Goal: Check status: Check status

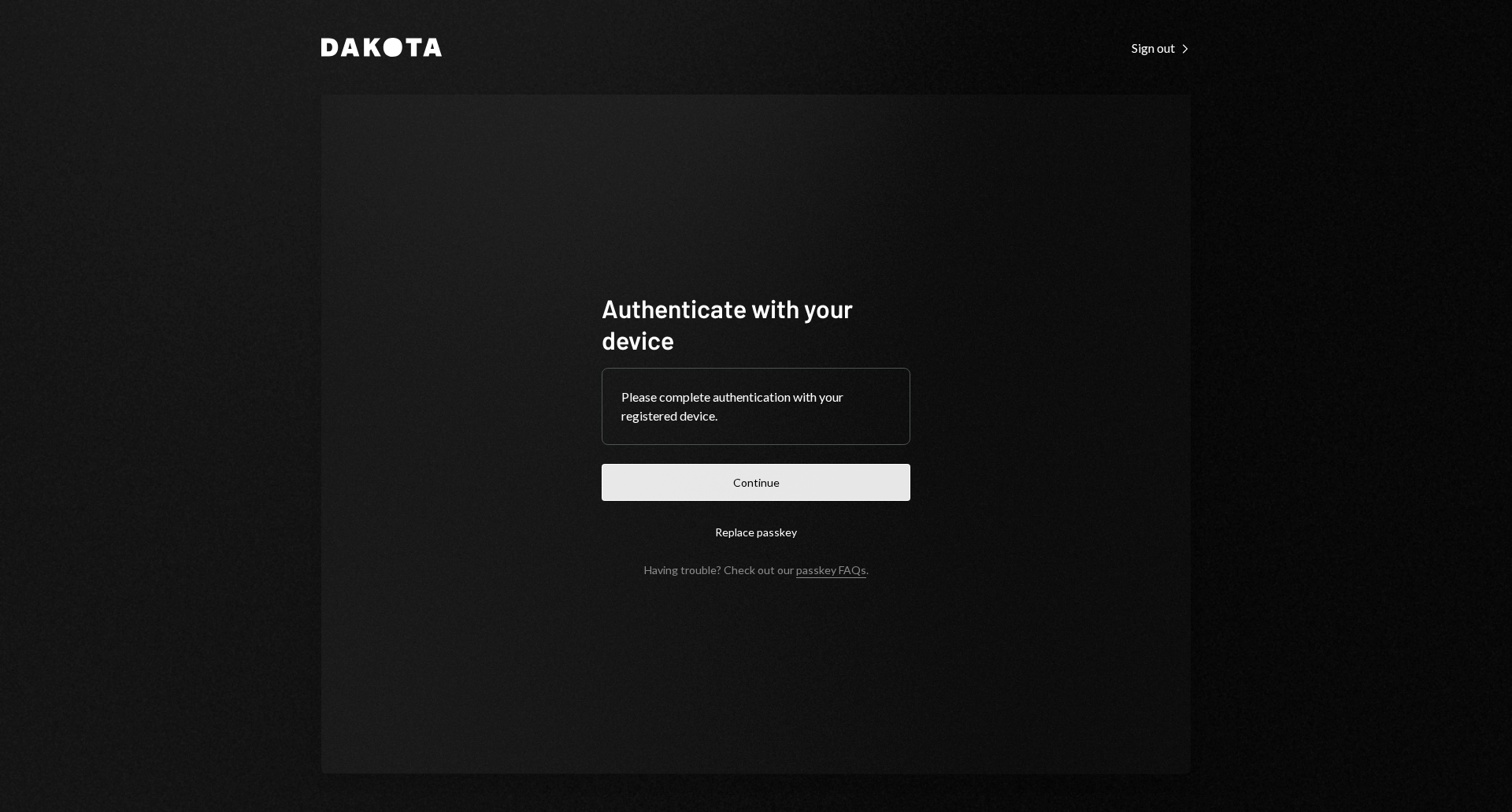
click at [678, 482] on button "Continue" at bounding box center [756, 482] width 309 height 37
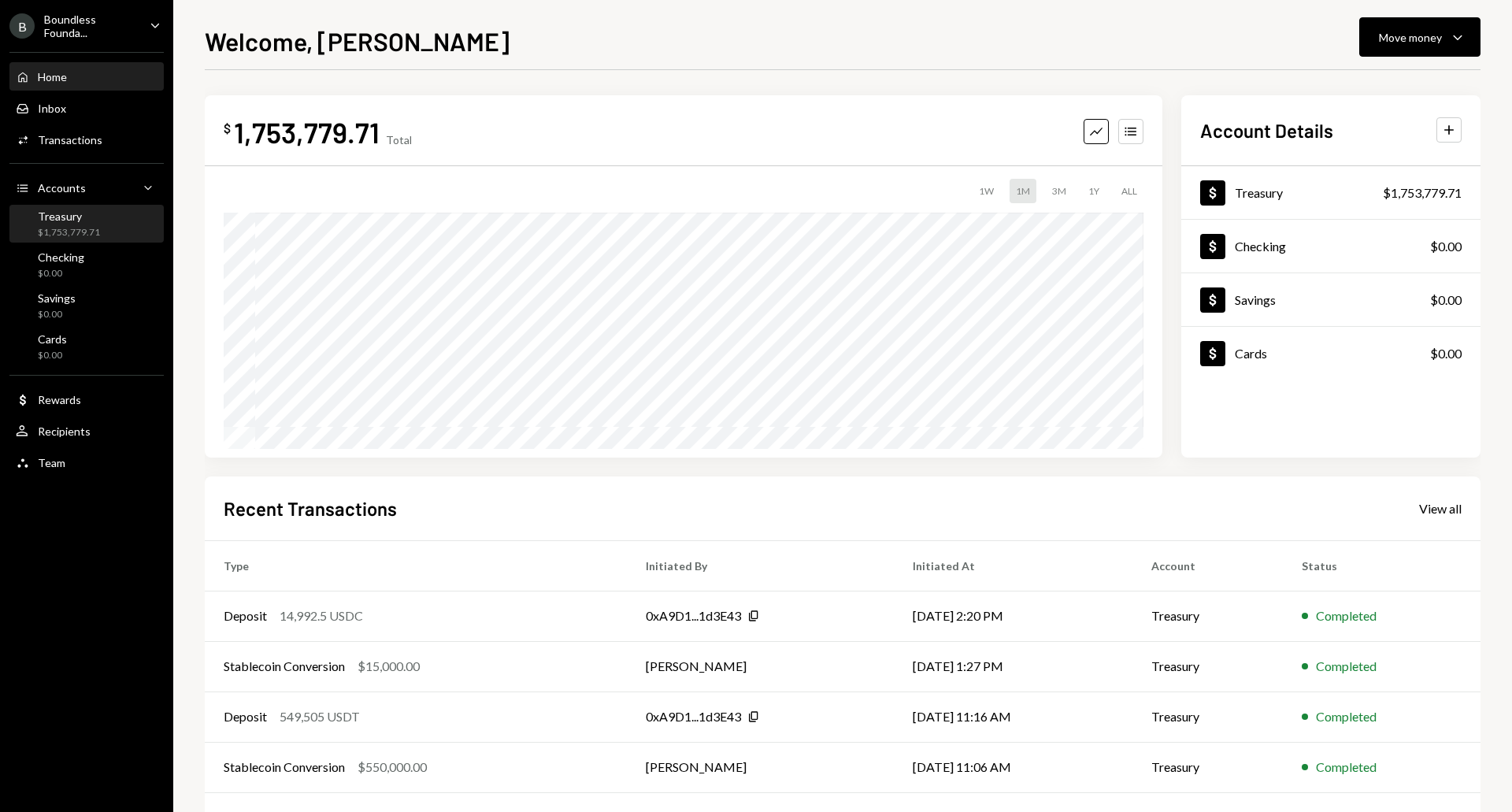
click at [59, 221] on div "Treasury" at bounding box center [69, 217] width 62 height 14
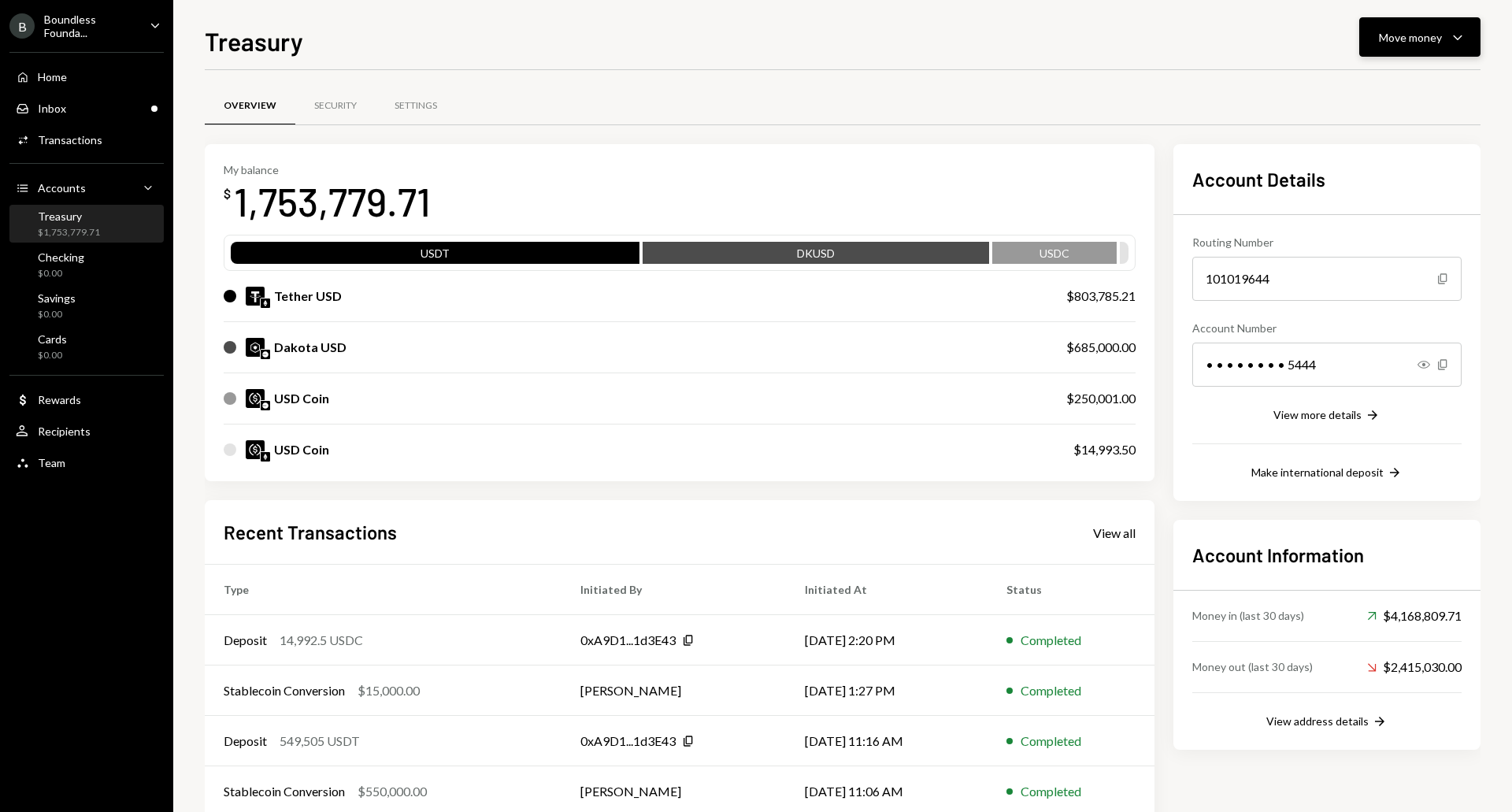
click at [1425, 45] on div "Move money" at bounding box center [1409, 37] width 63 height 16
click at [1383, 164] on div "Deposit Deposit" at bounding box center [1395, 155] width 158 height 36
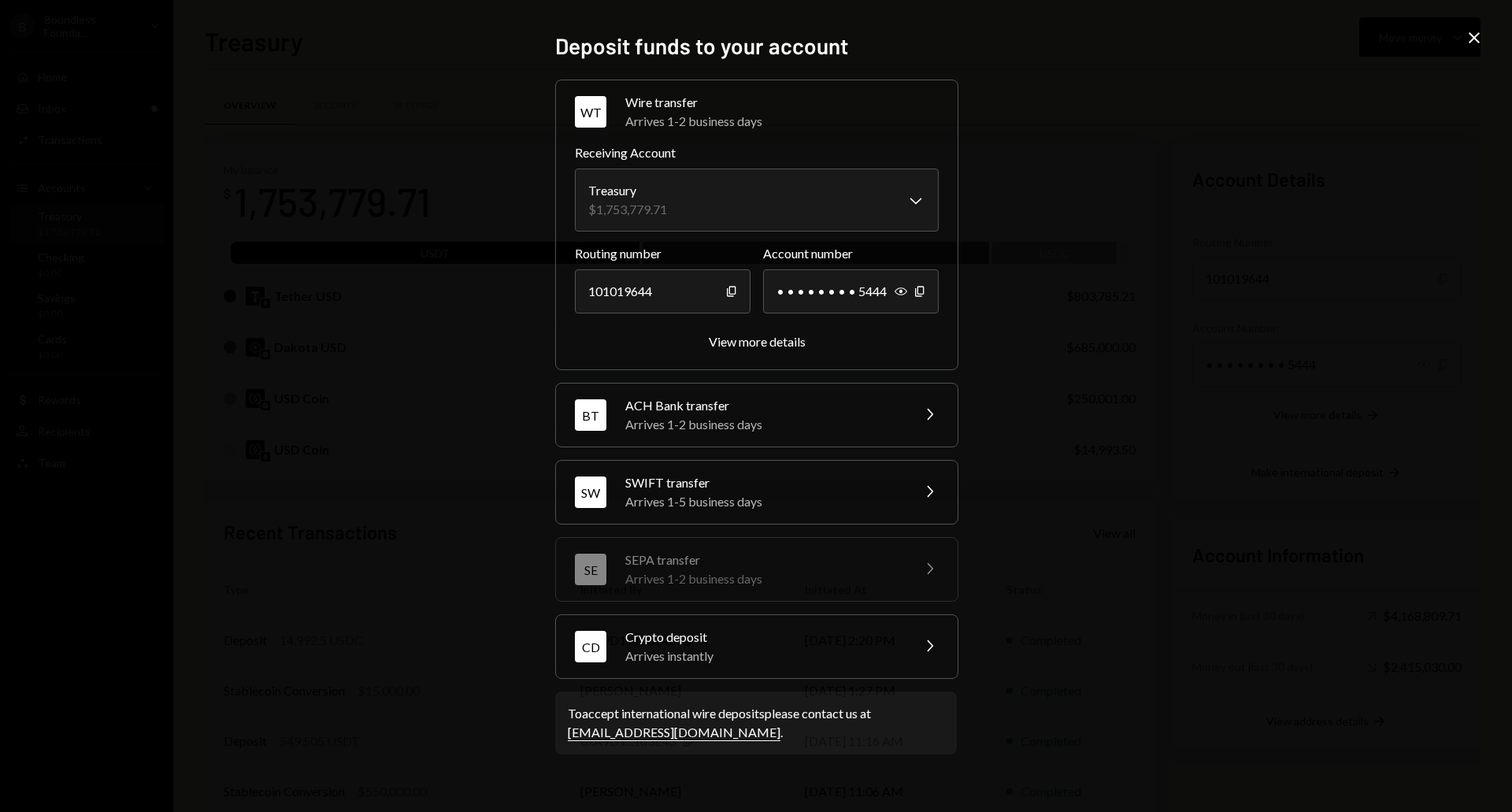
click at [659, 647] on div "Arrives instantly" at bounding box center [762, 656] width 276 height 19
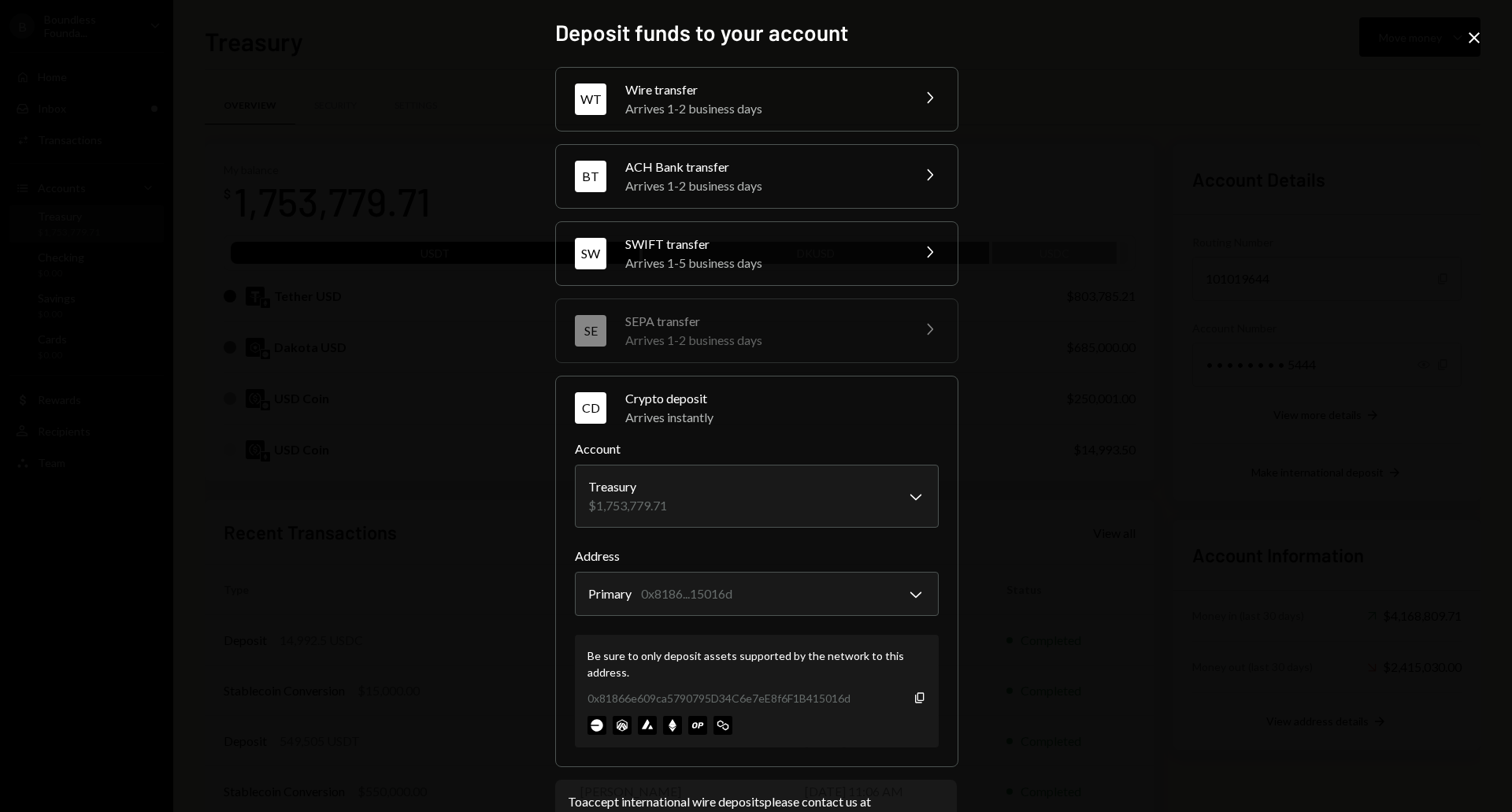
scroll to position [56, 0]
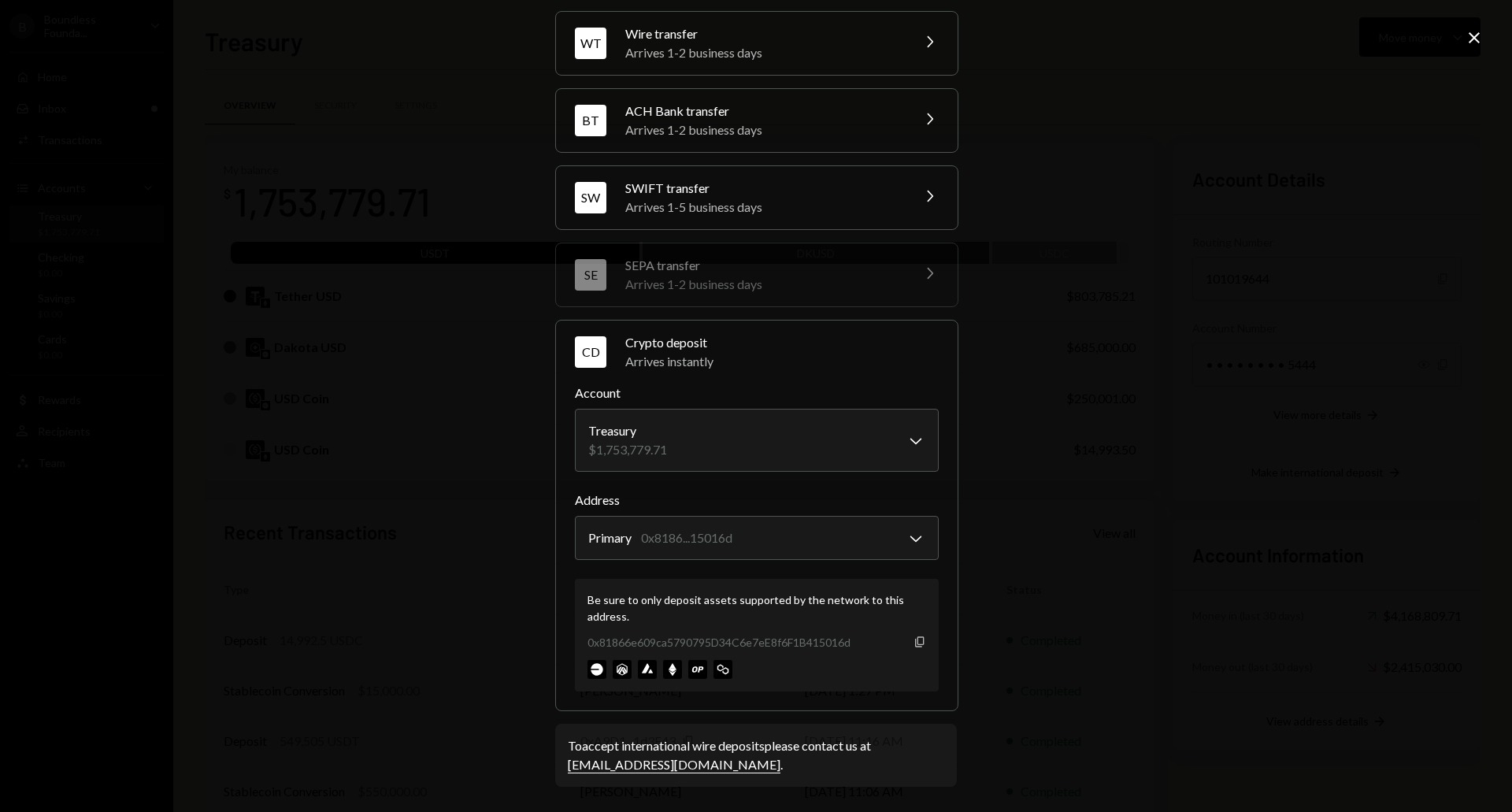
click at [914, 646] on icon "Copy" at bounding box center [919, 642] width 13 height 13
click at [1470, 32] on icon "Close" at bounding box center [1474, 38] width 19 height 19
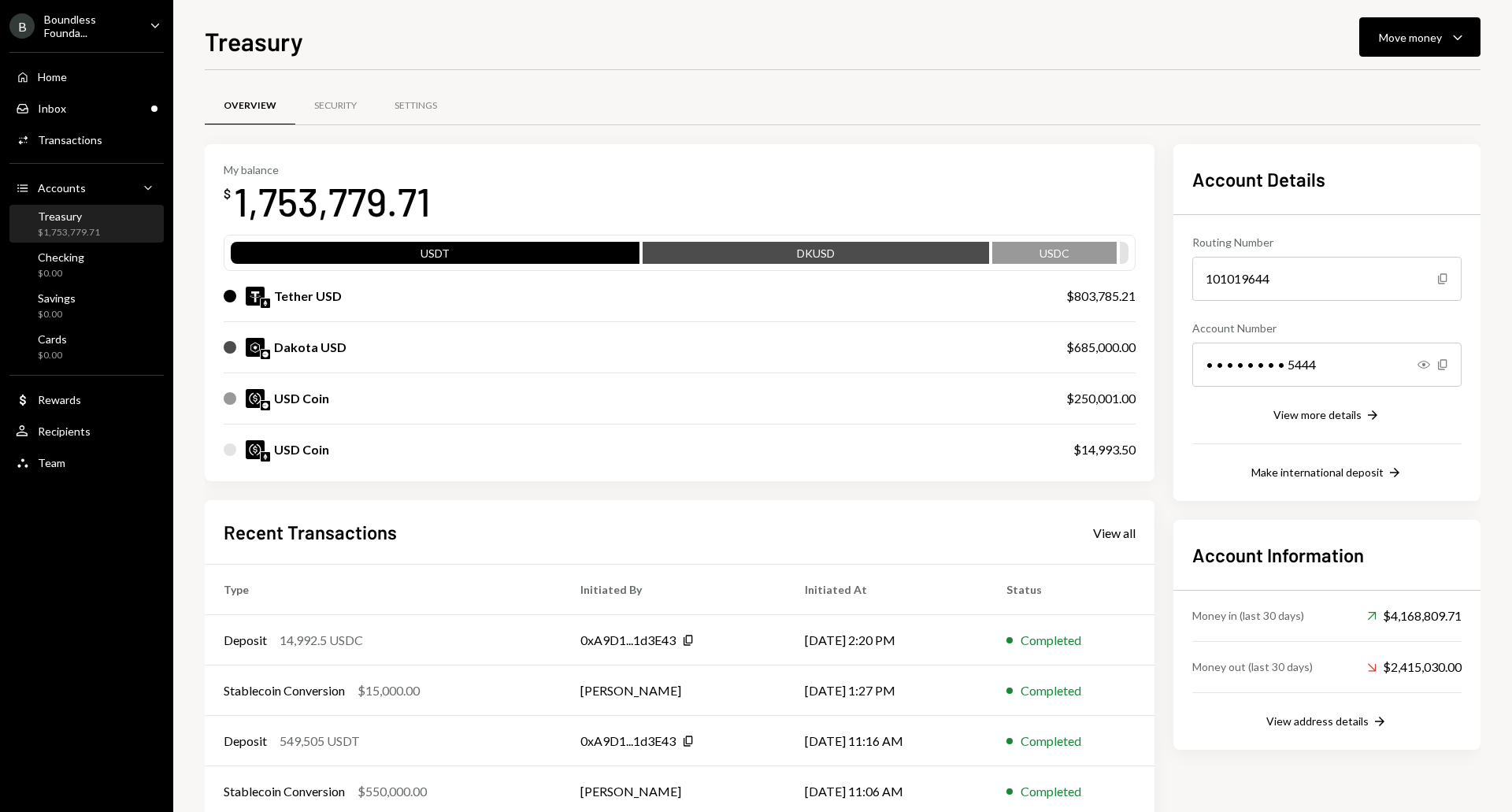
scroll to position [87, 0]
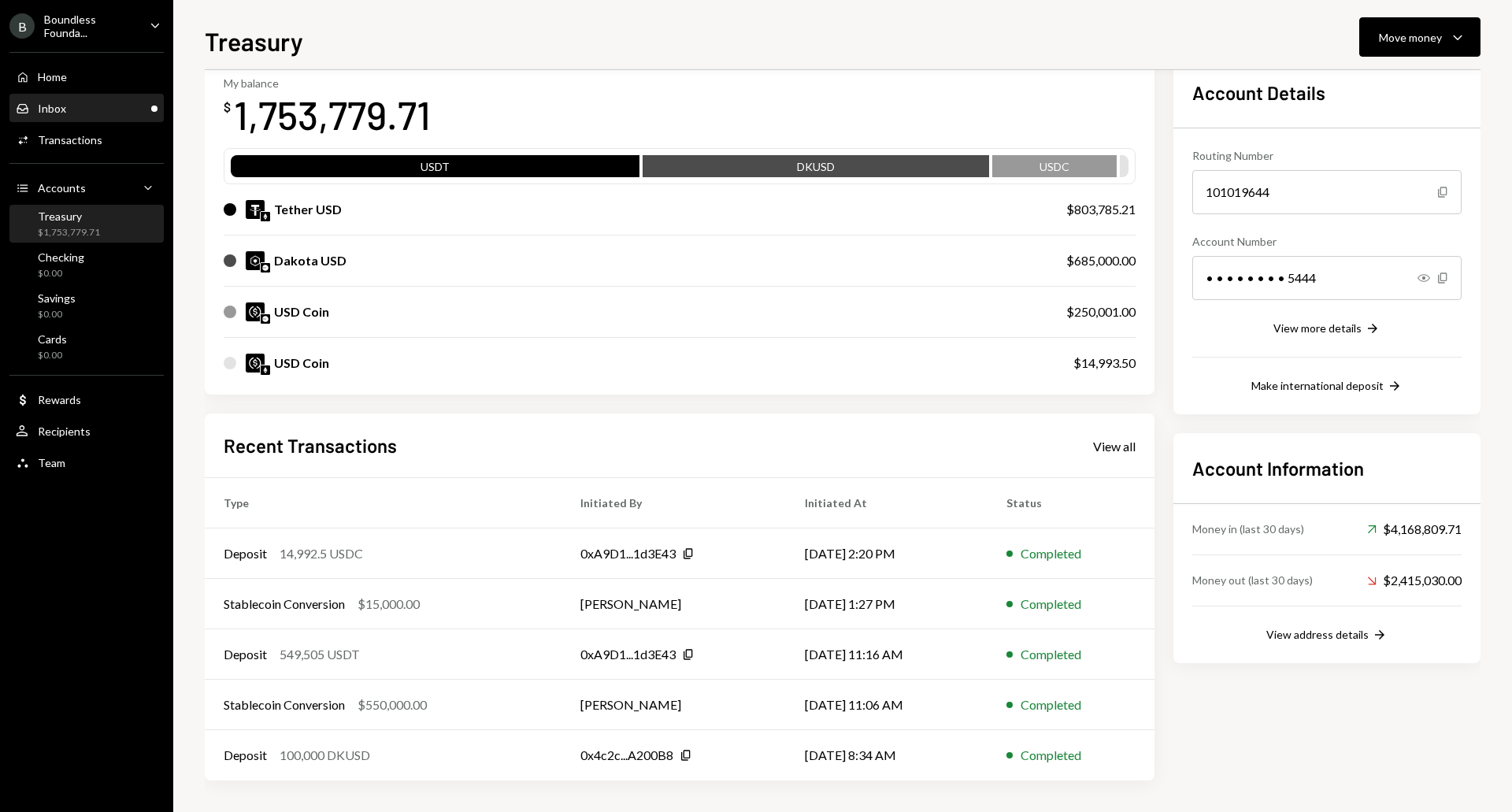
click at [70, 100] on div "Inbox Inbox" at bounding box center [86, 108] width 142 height 27
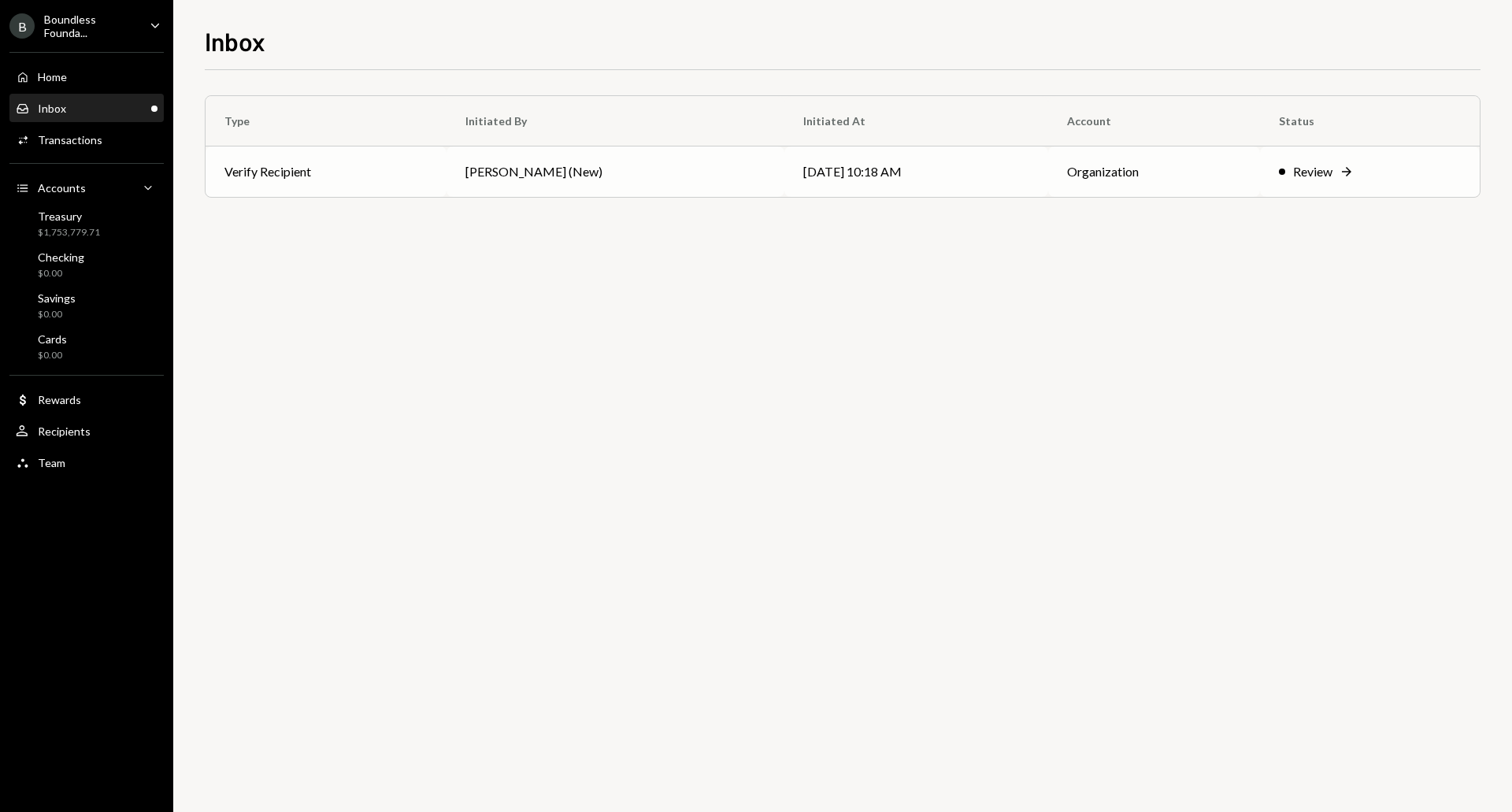
click at [362, 163] on td "Verify Recipient" at bounding box center [325, 171] width 241 height 50
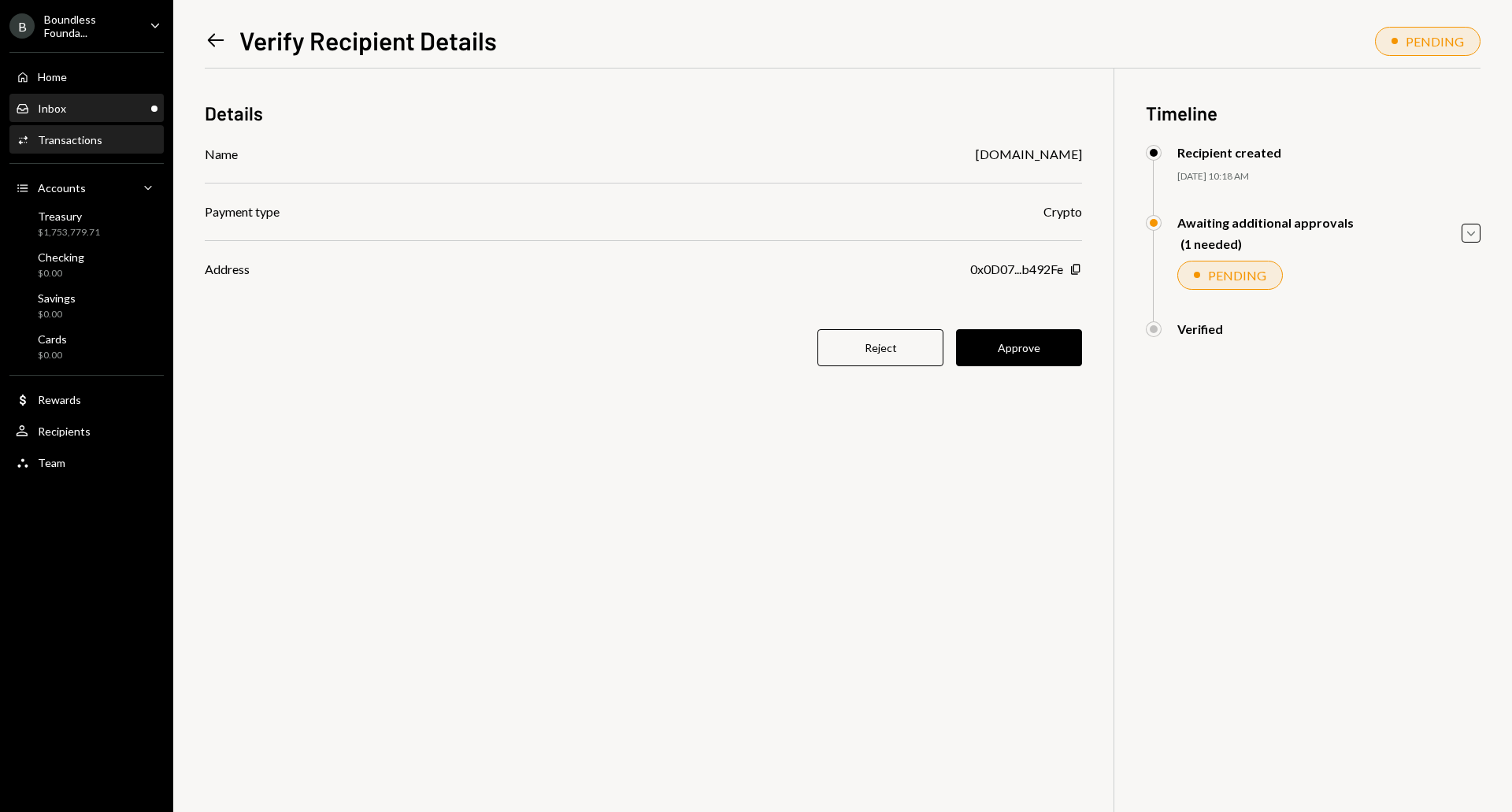
click at [116, 109] on div "Inbox Inbox" at bounding box center [86, 108] width 142 height 15
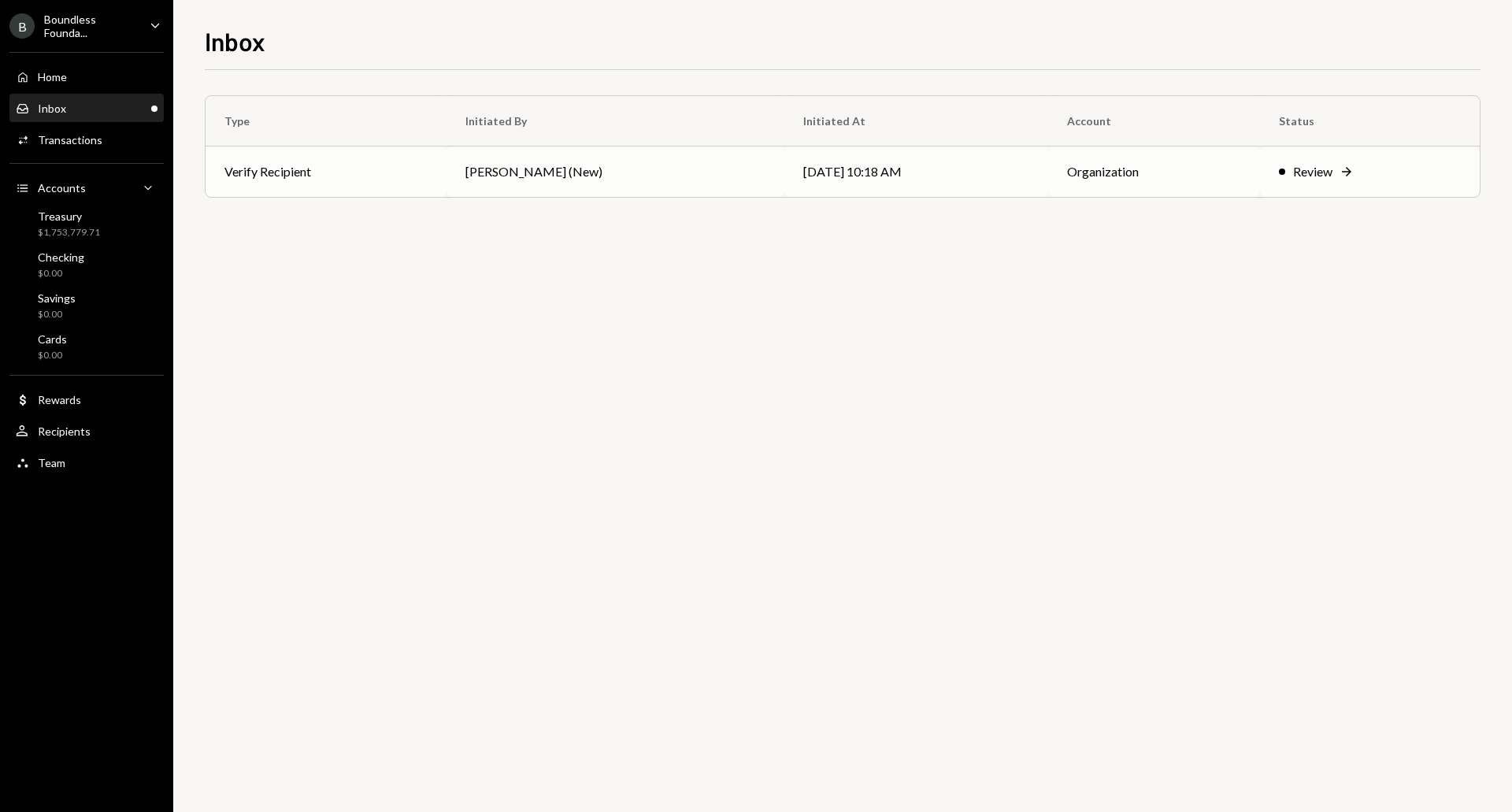
click at [704, 185] on td "[PERSON_NAME] (New)" at bounding box center [616, 171] width 339 height 50
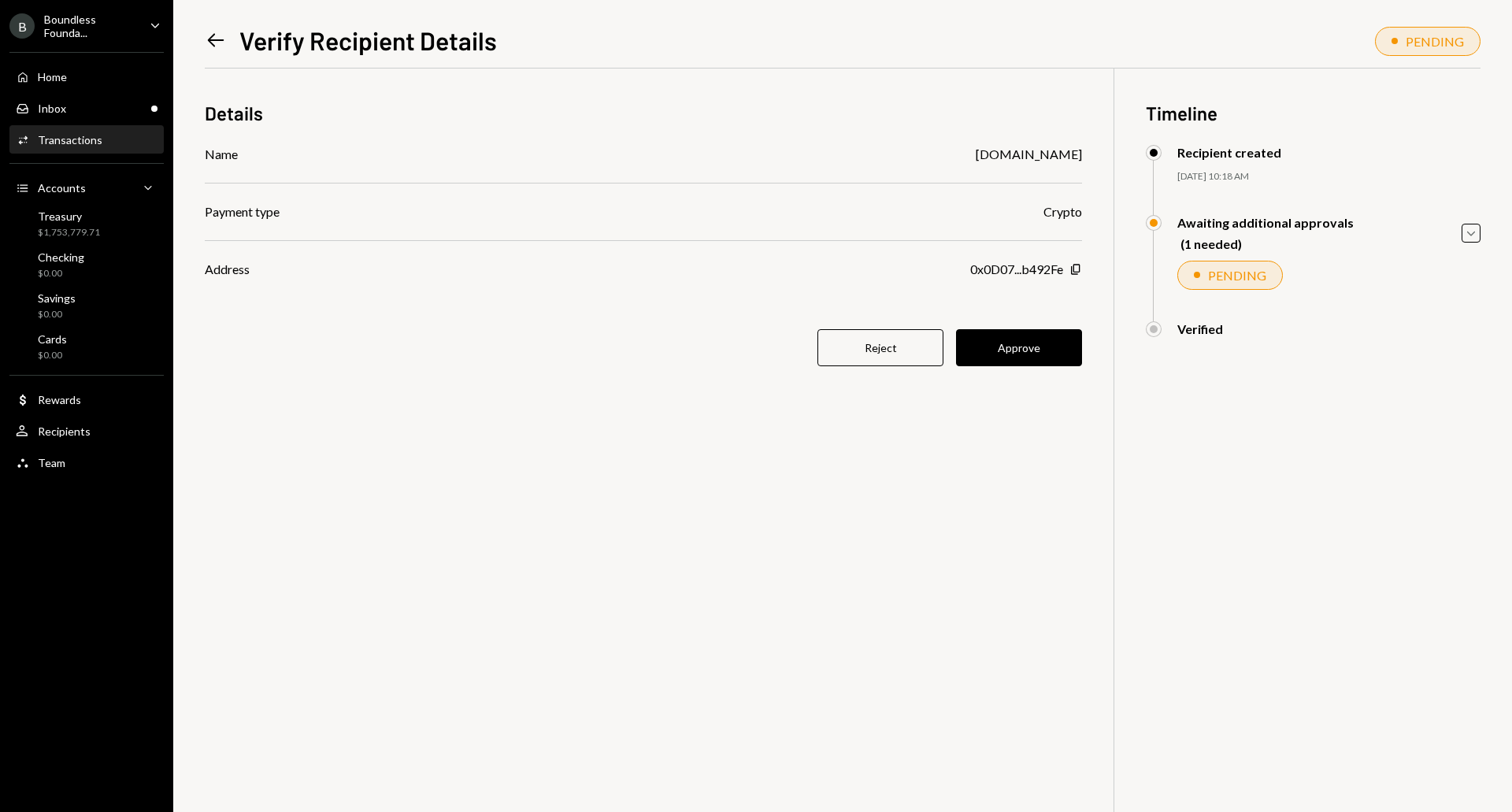
click at [1001, 341] on button "Approve" at bounding box center [1019, 347] width 126 height 37
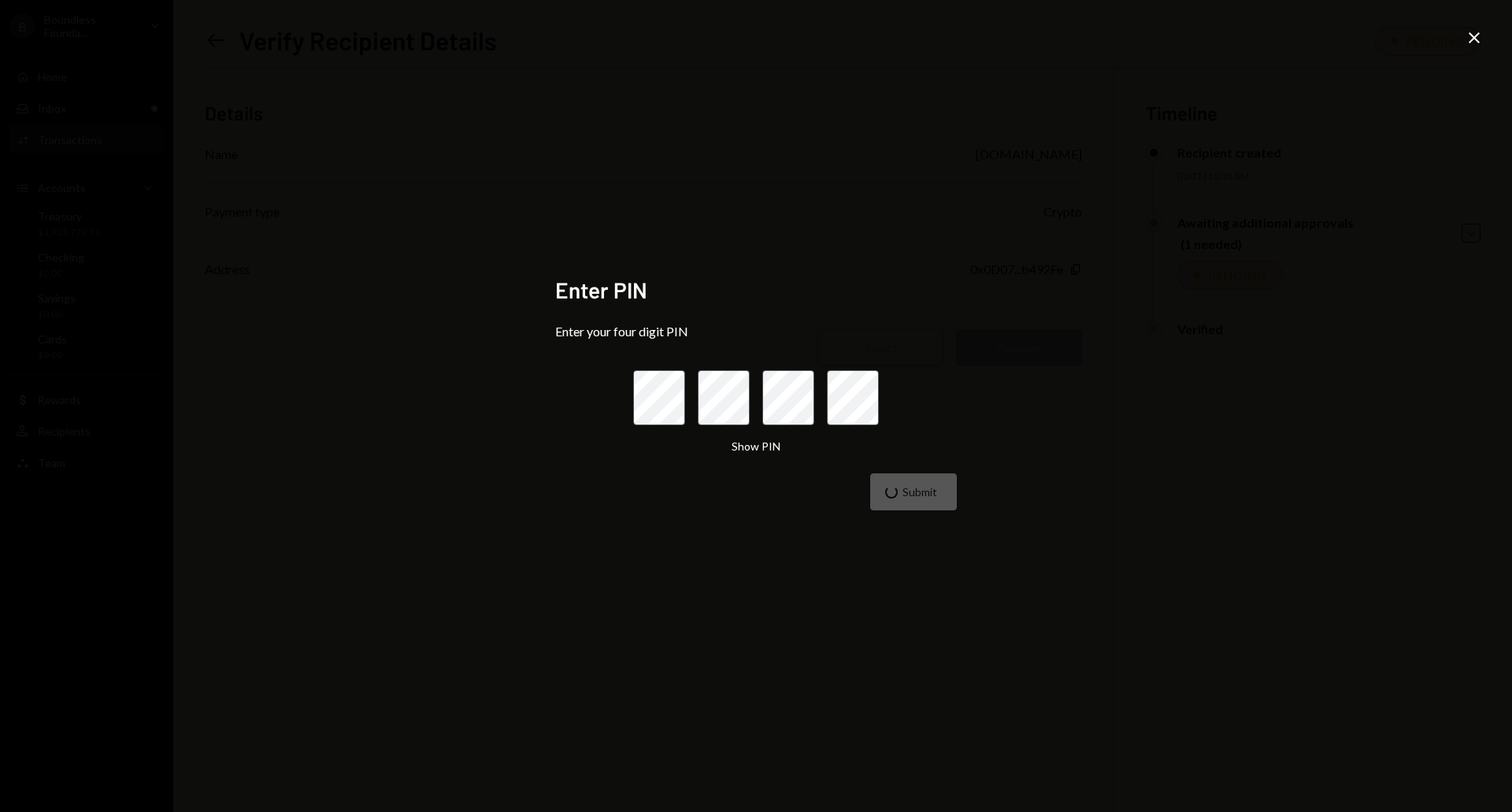
click at [426, 161] on div "Enter PIN Enter your four digit PIN Show PIN Submit Close" at bounding box center [756, 406] width 1512 height 812
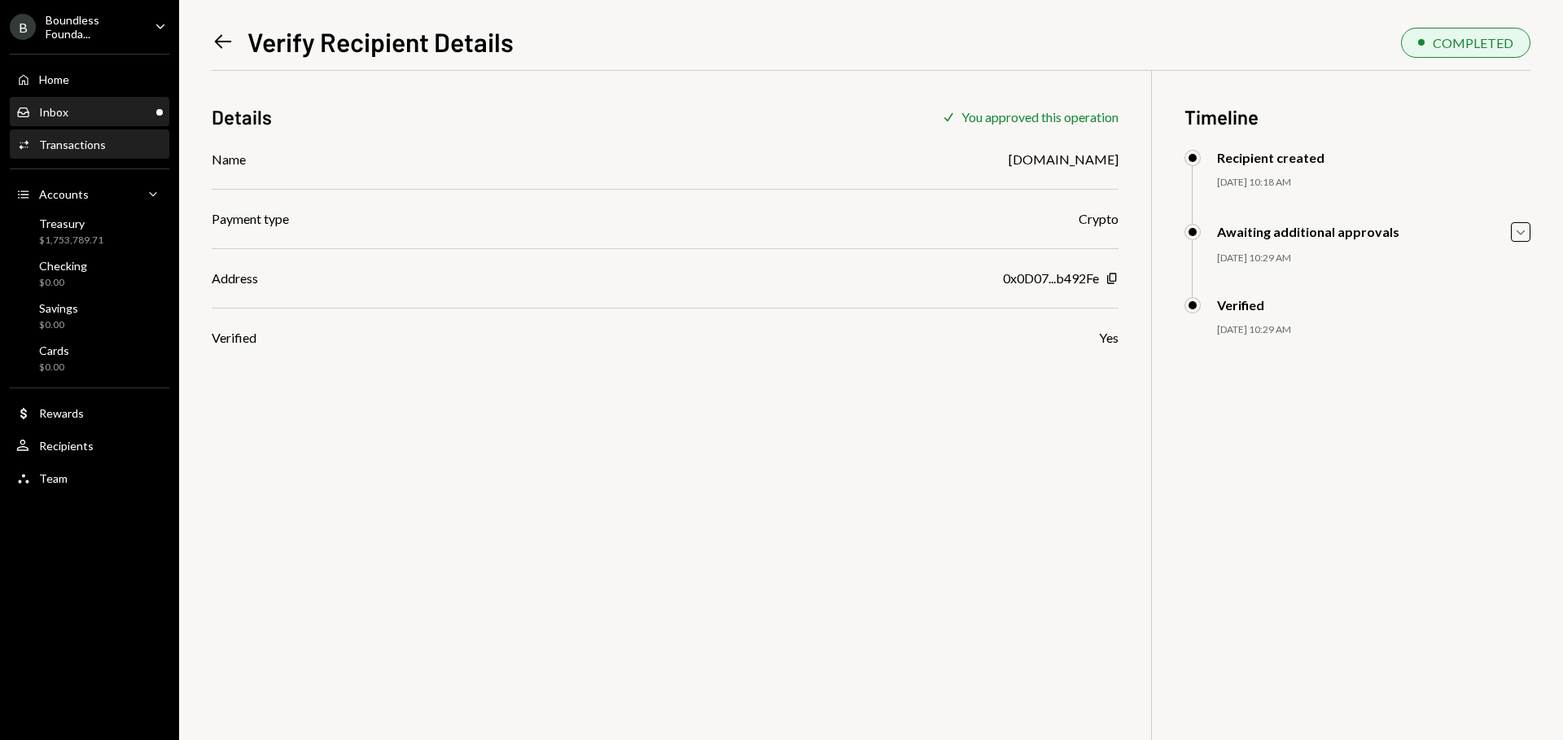
click at [42, 109] on div "Inbox" at bounding box center [53, 112] width 29 height 14
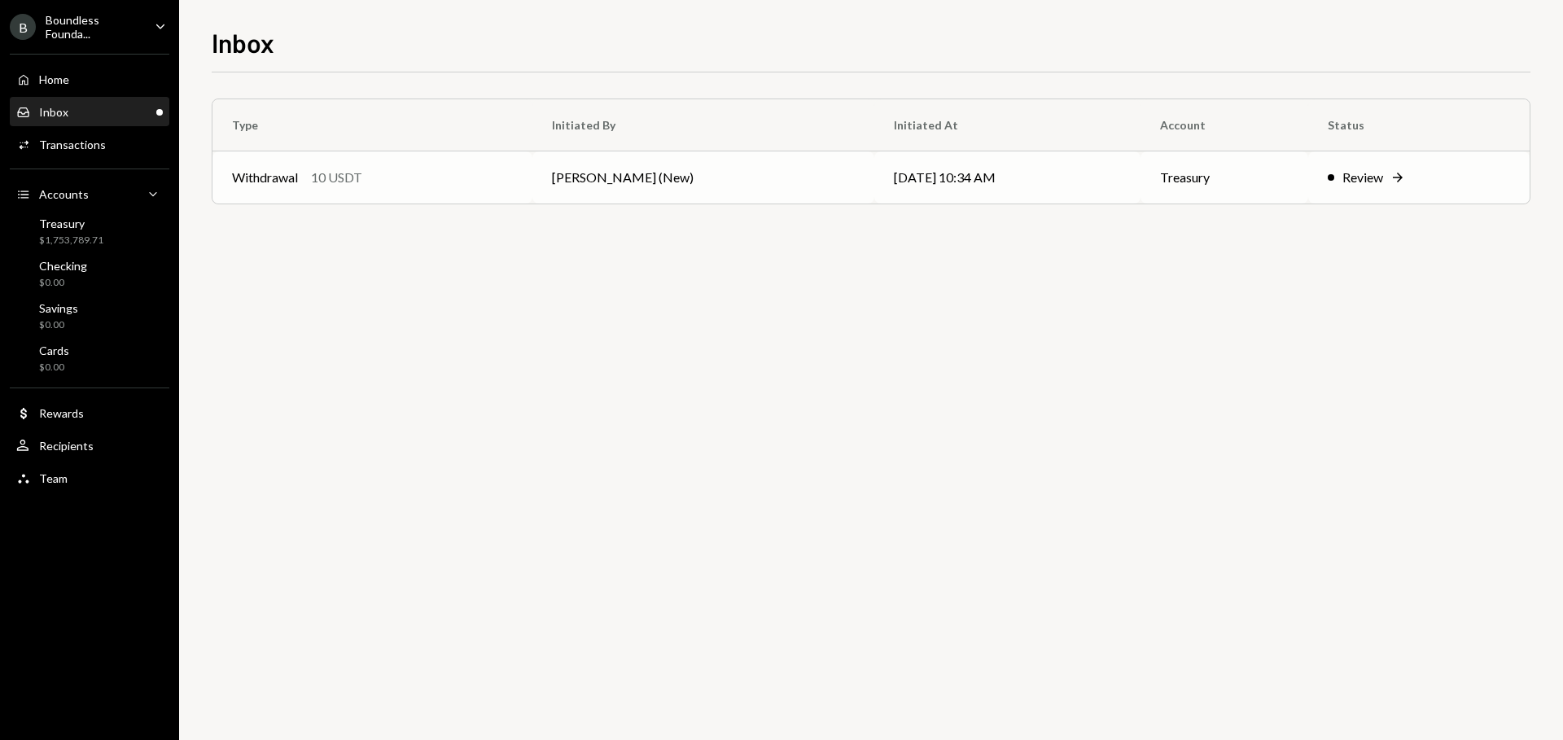
click at [436, 173] on div "Withdrawal 10 USDT" at bounding box center [372, 178] width 281 height 20
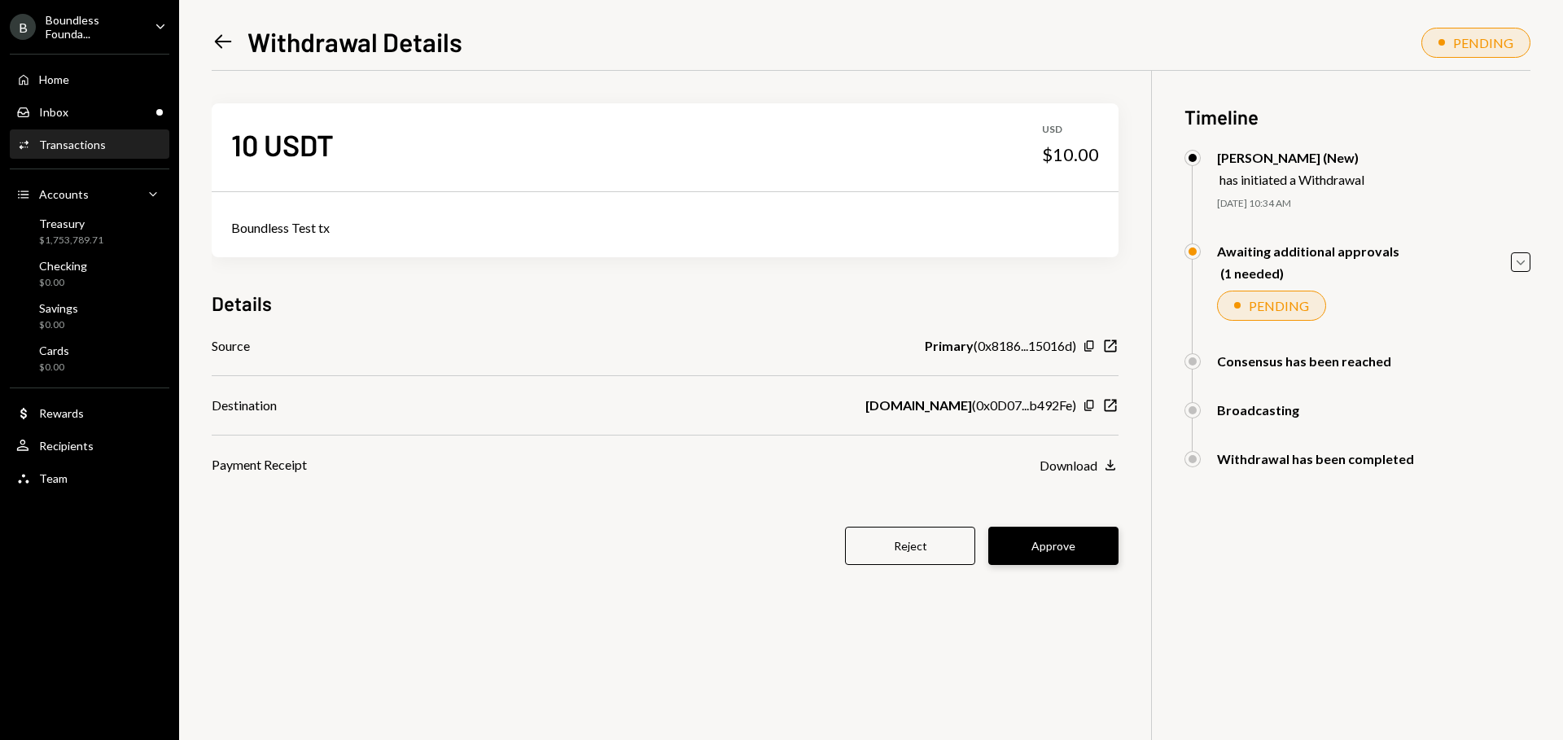
click at [1085, 545] on button "Approve" at bounding box center [1053, 546] width 130 height 38
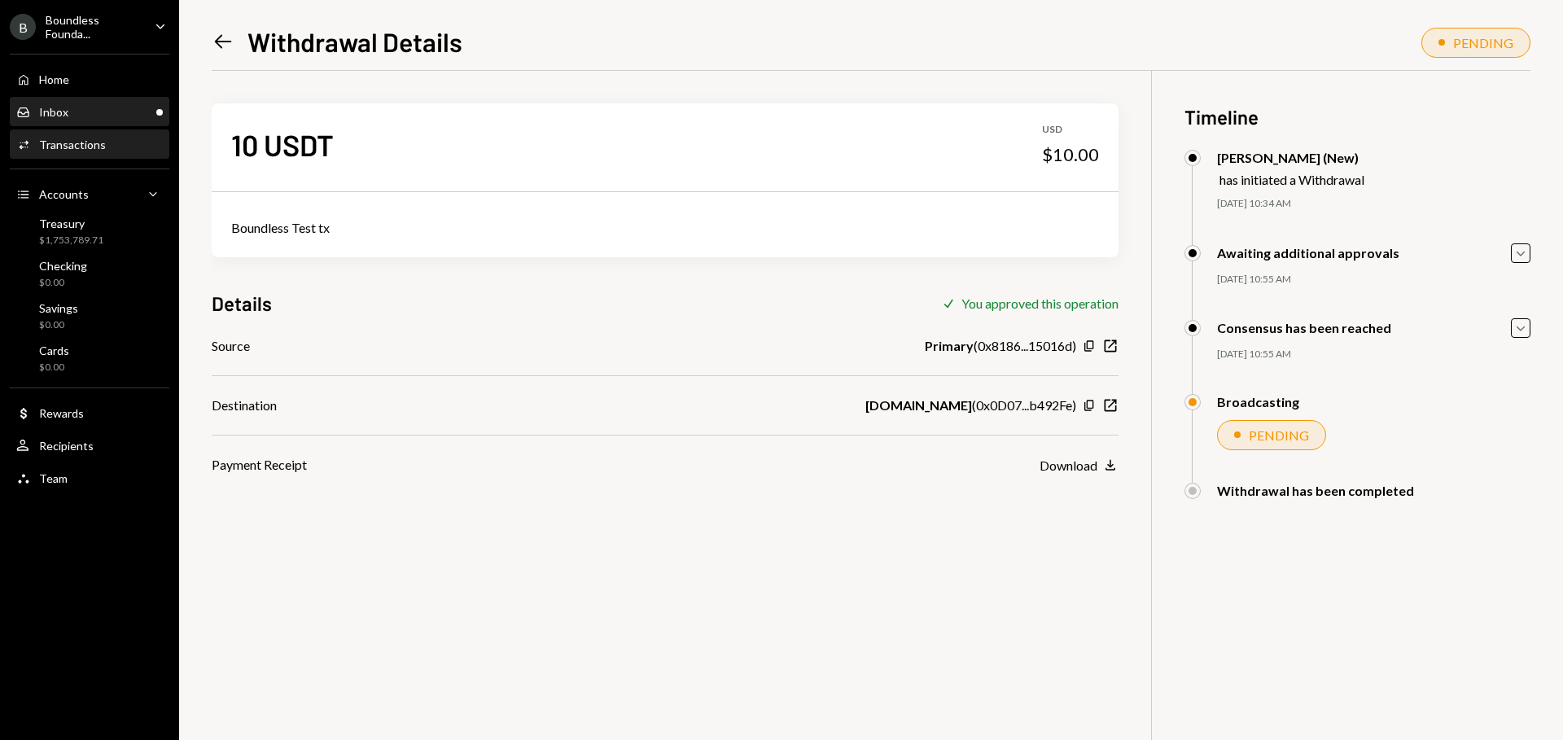
click at [59, 101] on div "Inbox Inbox" at bounding box center [89, 112] width 147 height 28
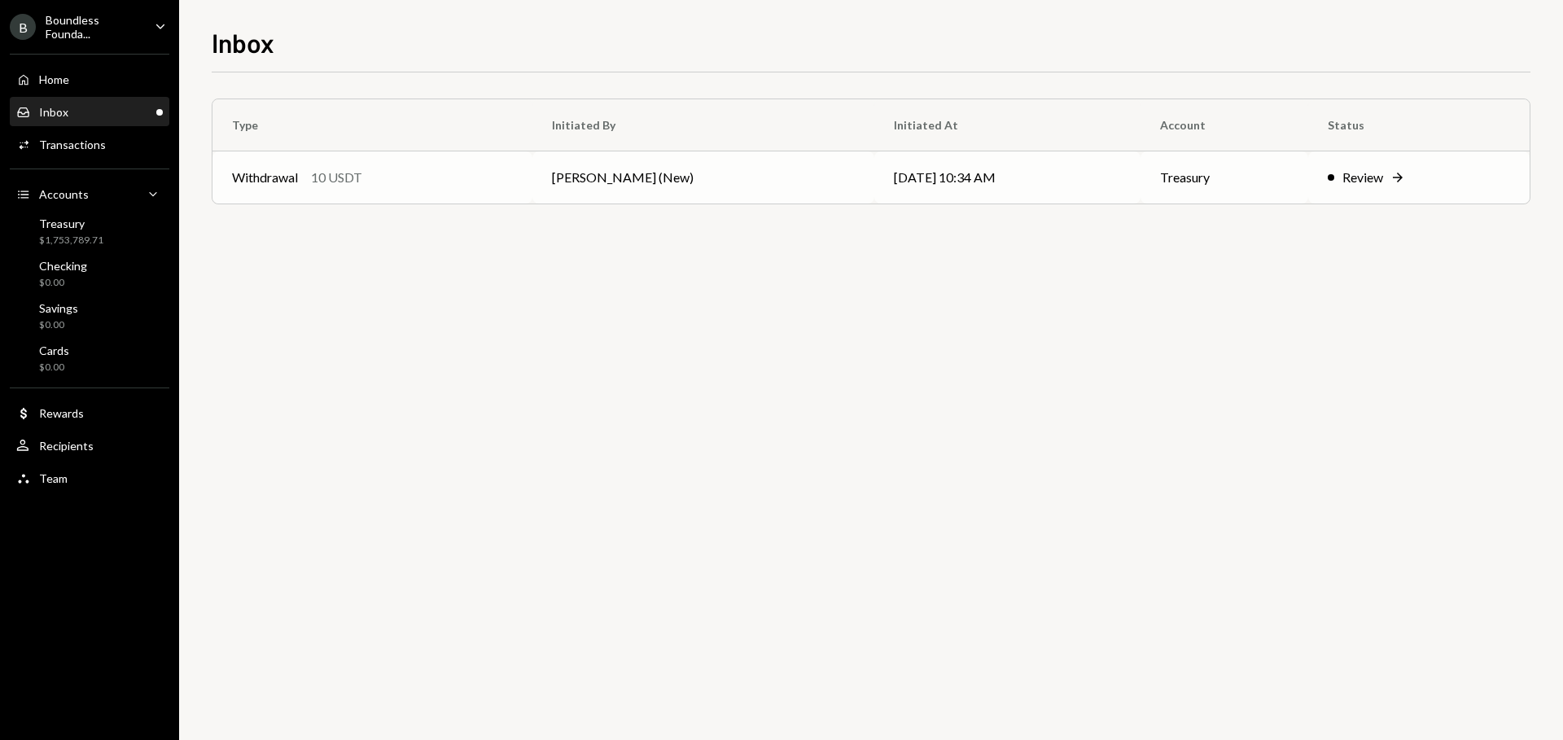
click at [532, 175] on td "Withdrawal 10 USDT" at bounding box center [372, 177] width 320 height 52
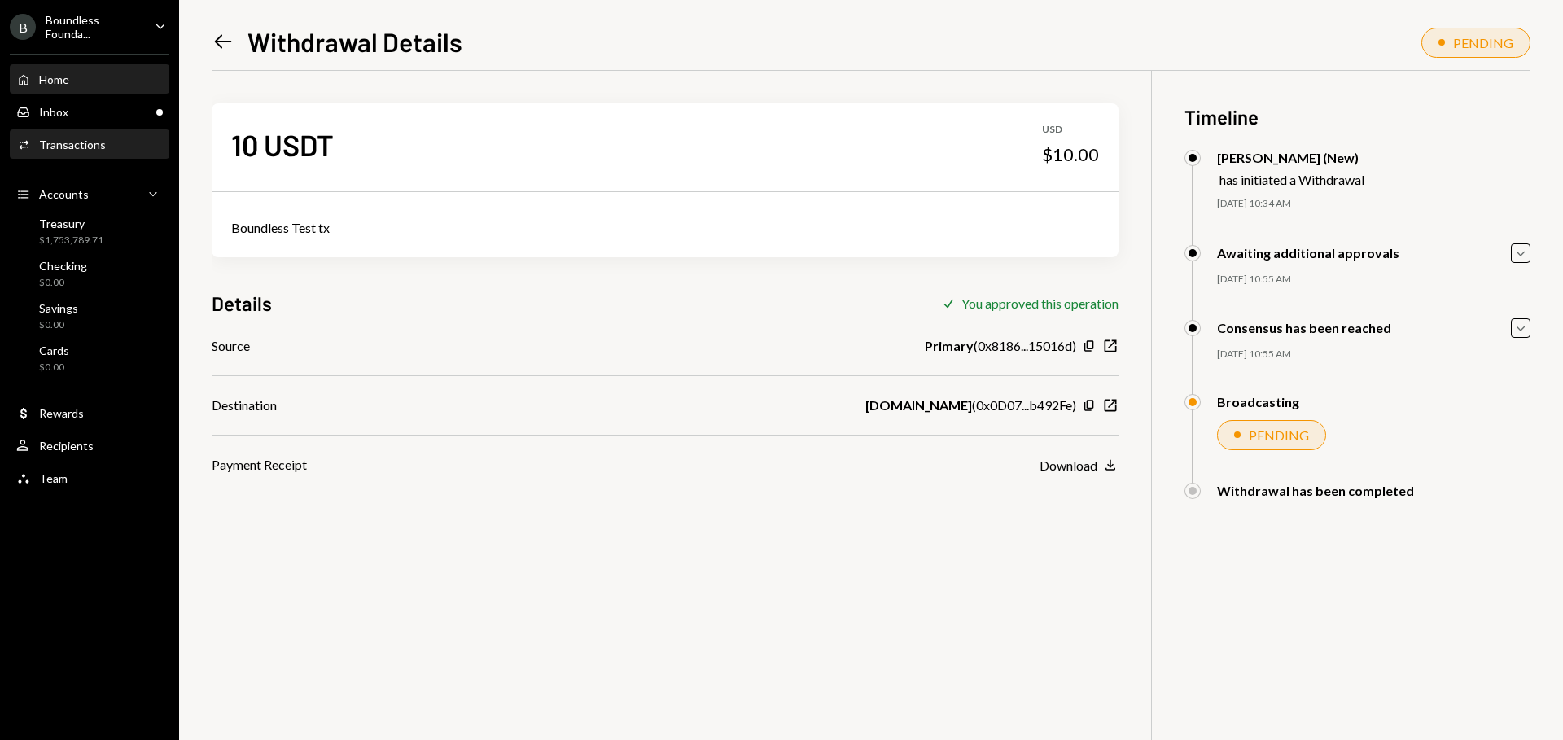
click at [59, 79] on div "Home" at bounding box center [54, 79] width 30 height 14
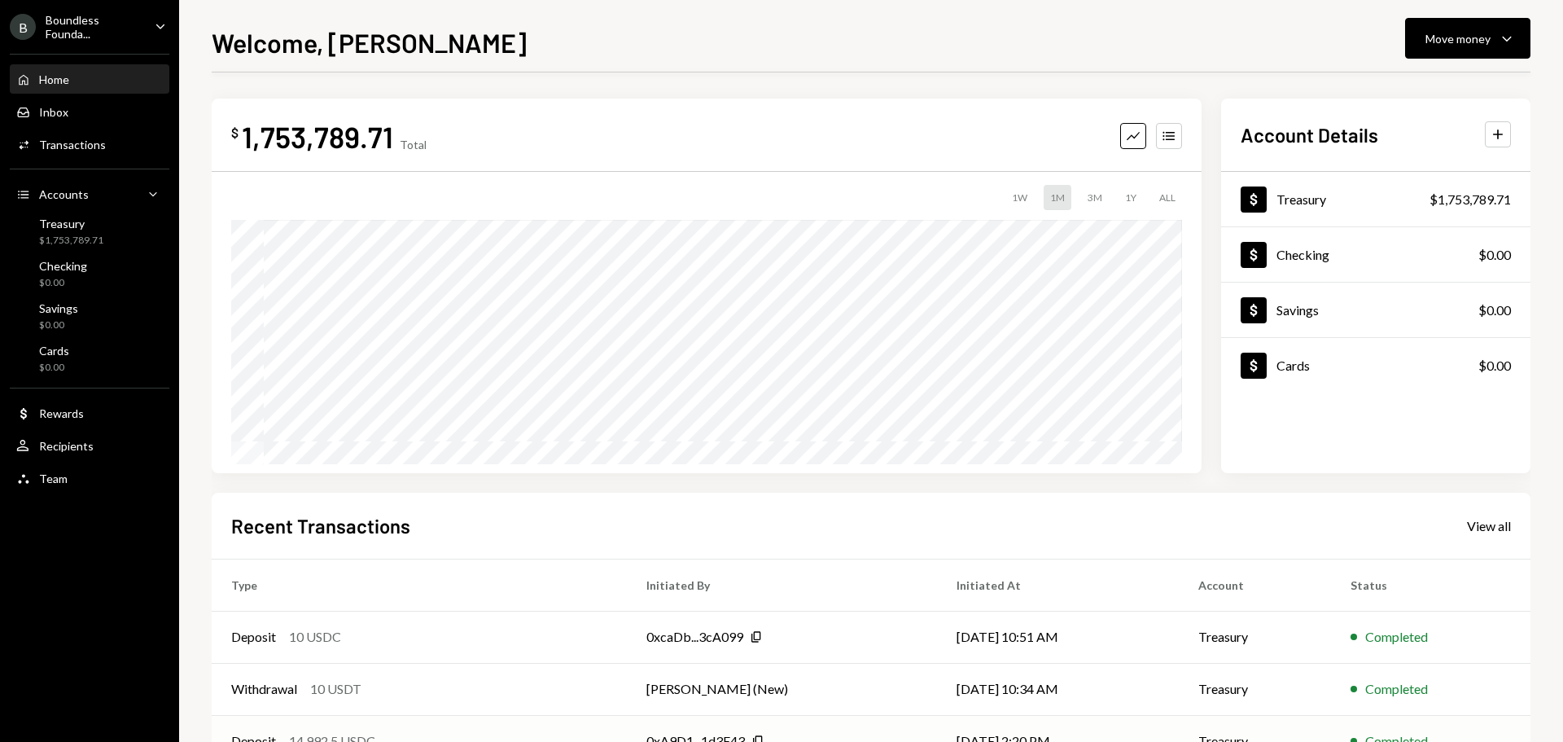
scroll to position [81, 0]
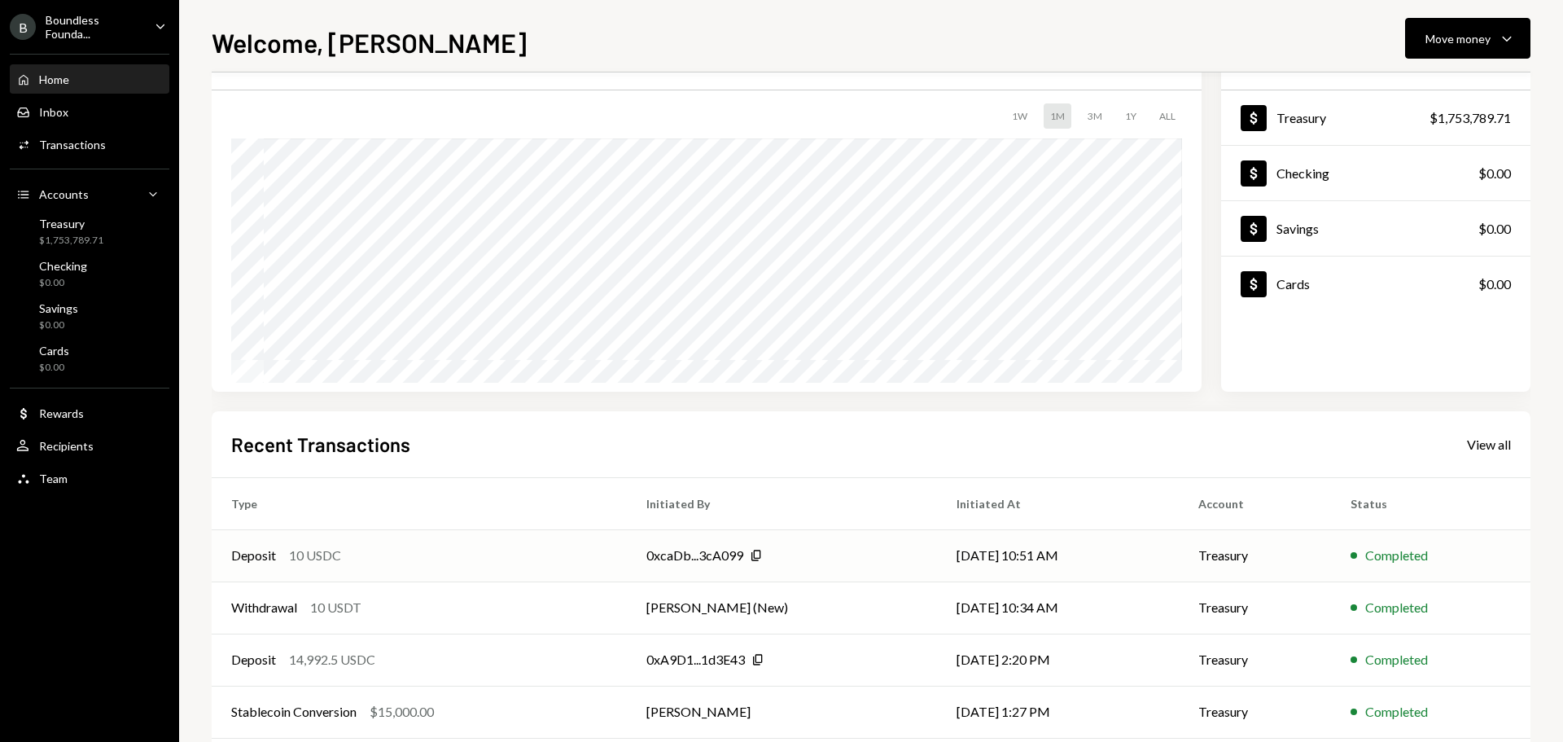
click at [497, 555] on div "Deposit 10 USDC" at bounding box center [419, 555] width 376 height 20
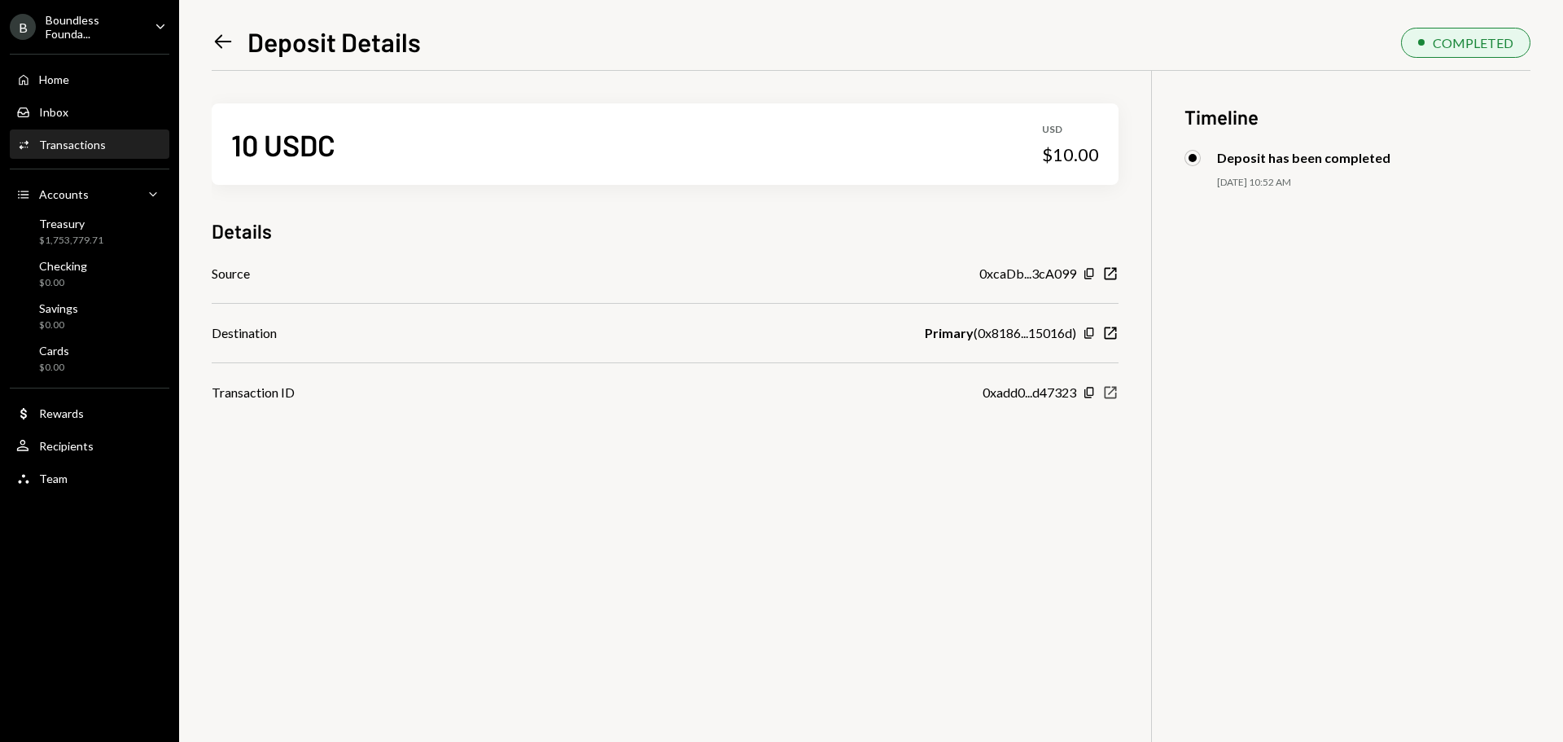
click at [1114, 387] on icon "button" at bounding box center [1111, 393] width 12 height 12
